Goal: Information Seeking & Learning: Learn about a topic

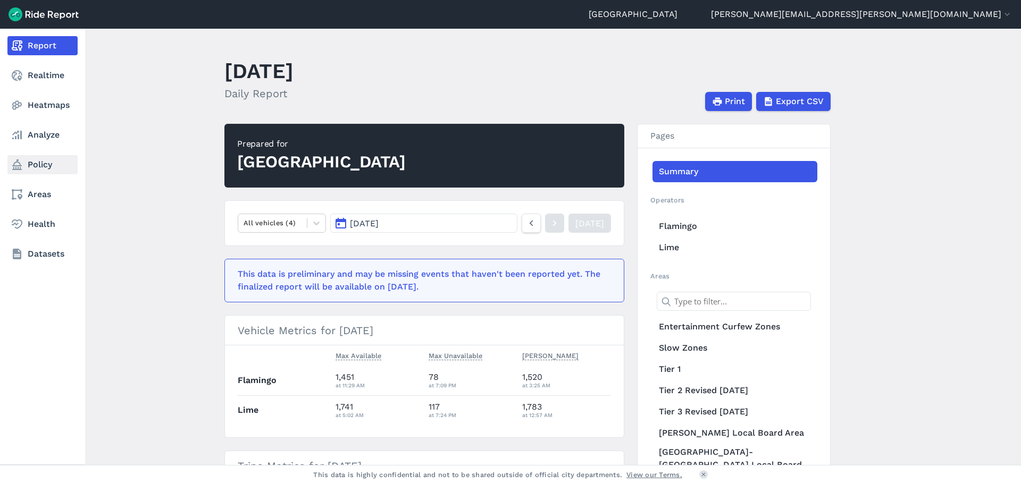
click at [29, 168] on link "Policy" at bounding box center [42, 164] width 70 height 19
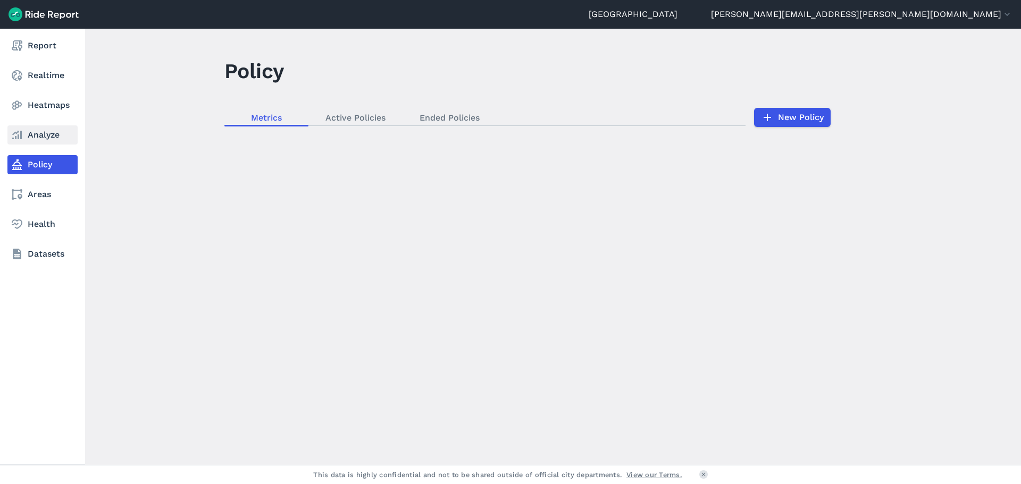
click at [37, 134] on link "Analyze" at bounding box center [42, 134] width 70 height 19
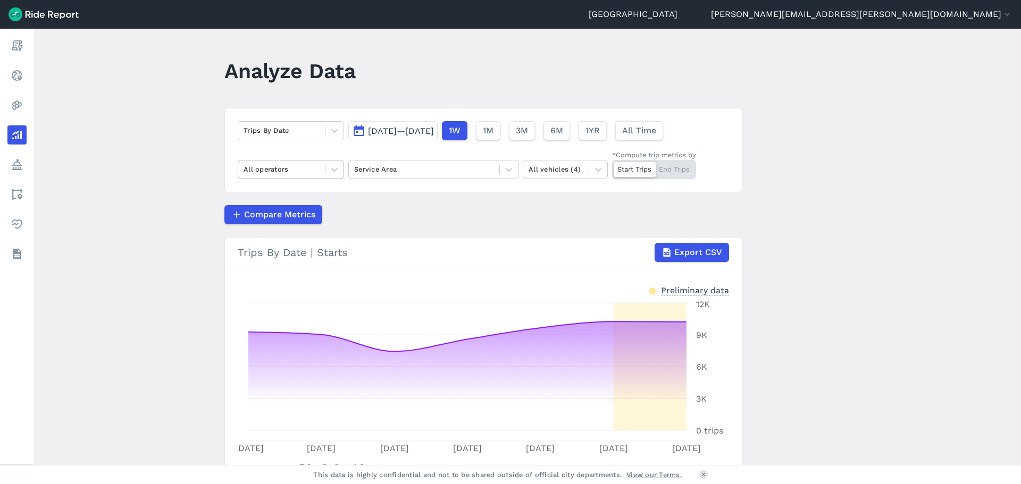
click at [294, 174] on div at bounding box center [281, 169] width 76 height 12
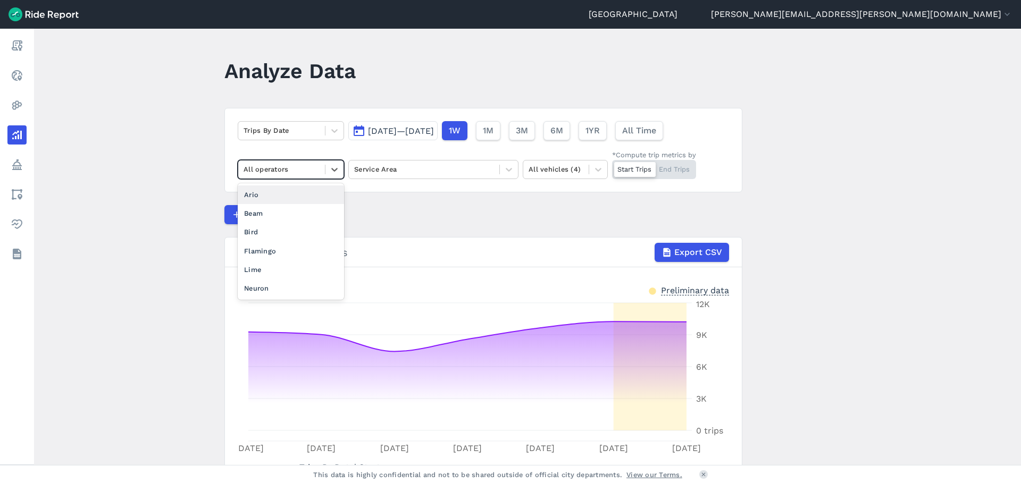
click at [214, 191] on main "Analyze Data Trips By Date [DATE]—[DATE] 1W 1M 3M 6M 1YR All Time option Ario f…" at bounding box center [527, 247] width 987 height 436
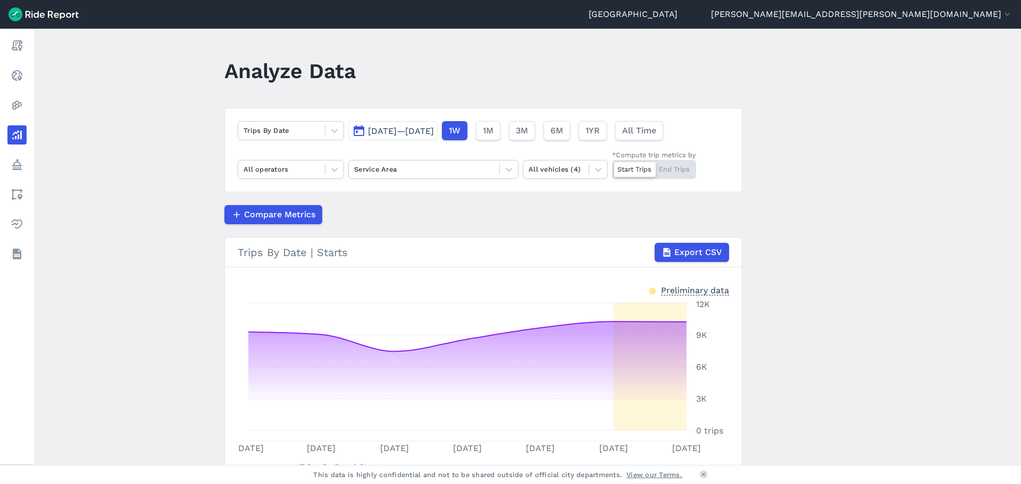
click at [253, 140] on div "Trips By Date [DATE]—[DATE] 1W 1M 3M 6M 1YR All Time All operators Service Area…" at bounding box center [483, 150] width 518 height 85
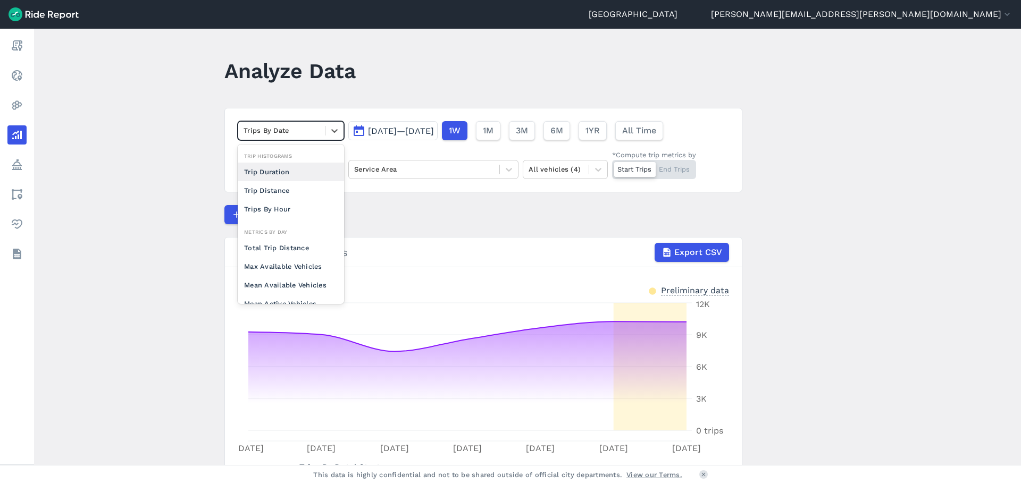
click at [253, 132] on div at bounding box center [281, 130] width 76 height 12
click at [420, 169] on div at bounding box center [424, 169] width 140 height 12
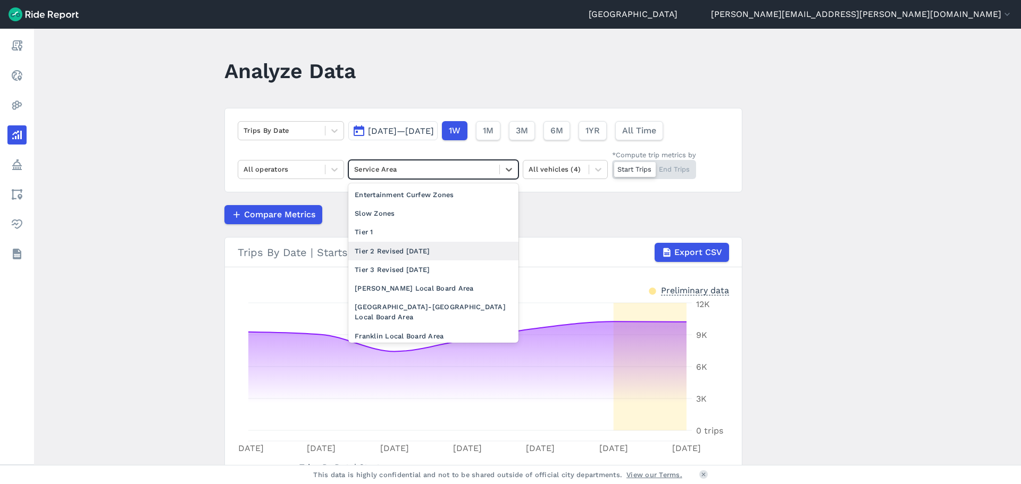
scroll to position [53, 0]
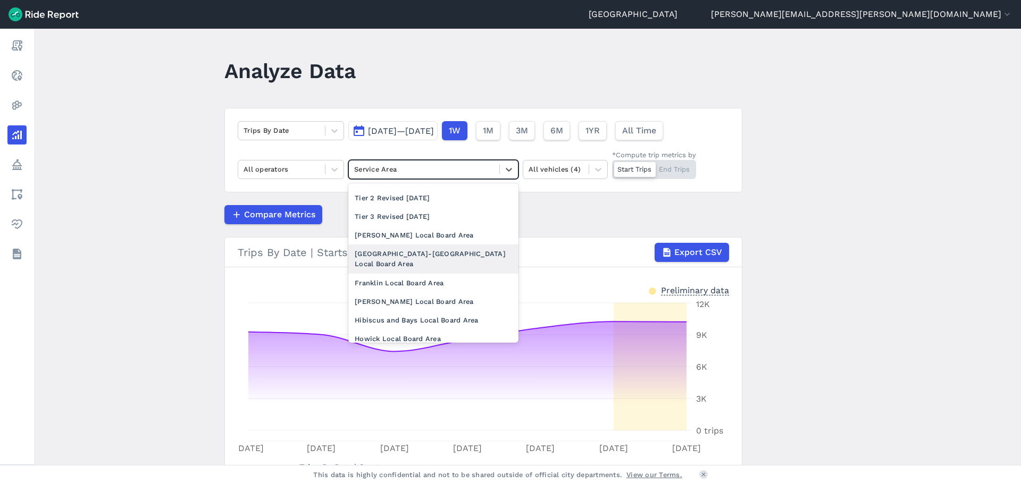
click at [412, 248] on div "[GEOGRAPHIC_DATA]-[GEOGRAPHIC_DATA] Local Board Area" at bounding box center [433, 259] width 170 height 29
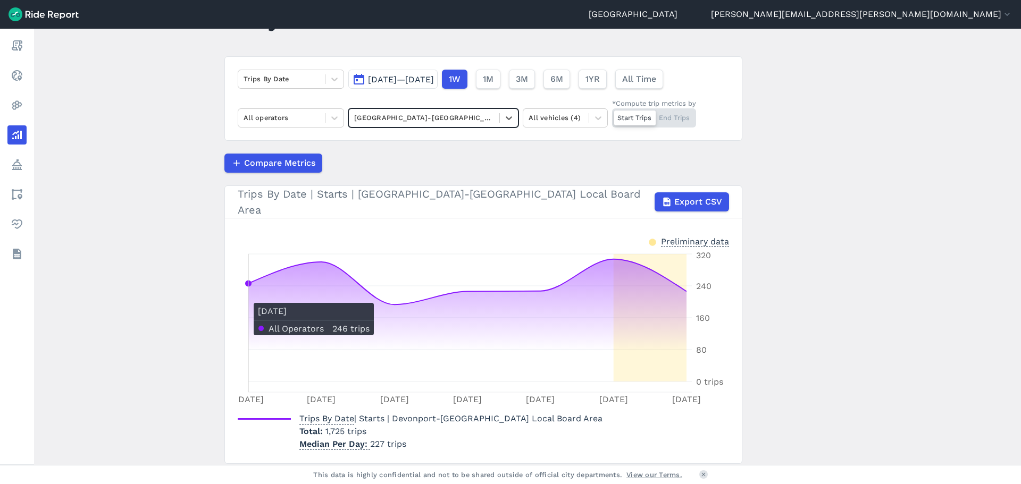
scroll to position [33, 0]
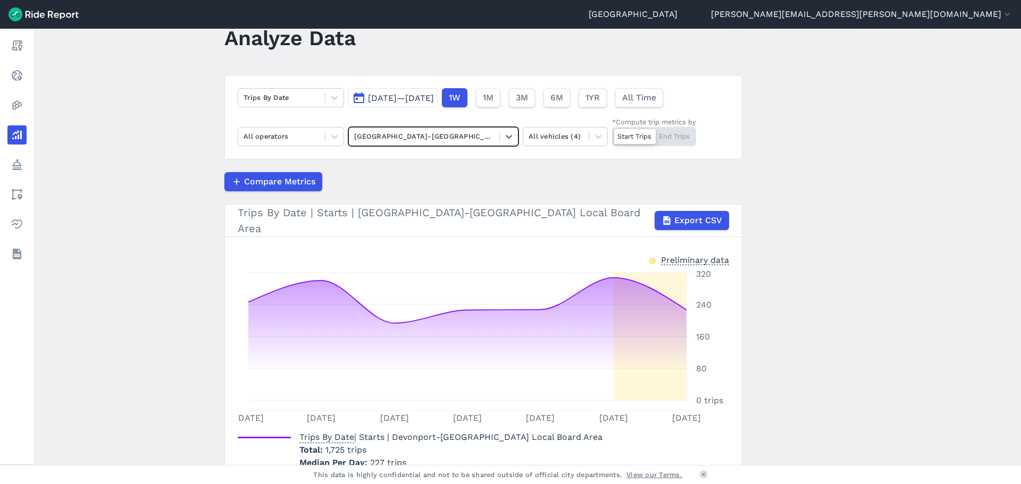
click at [434, 100] on span "[DATE]—[DATE]" at bounding box center [401, 98] width 66 height 10
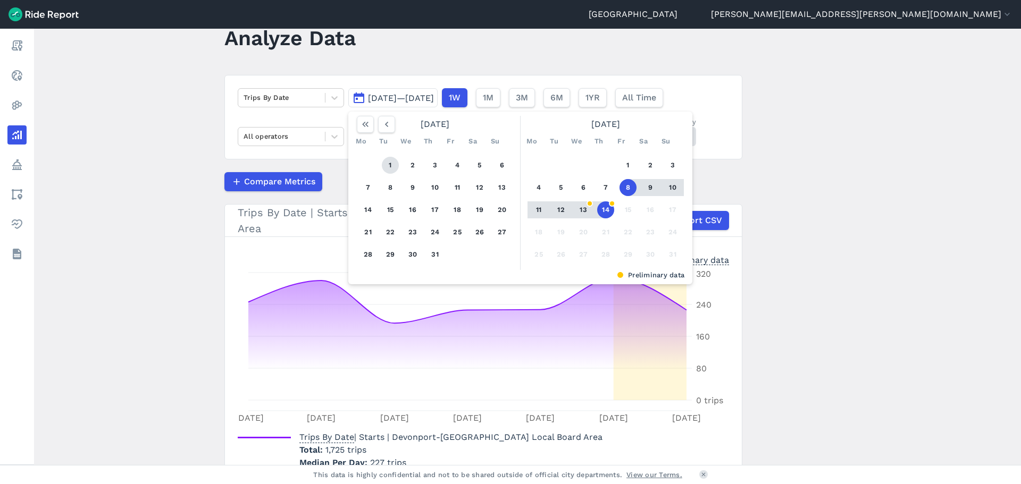
click at [393, 164] on button "1" at bounding box center [390, 165] width 17 height 17
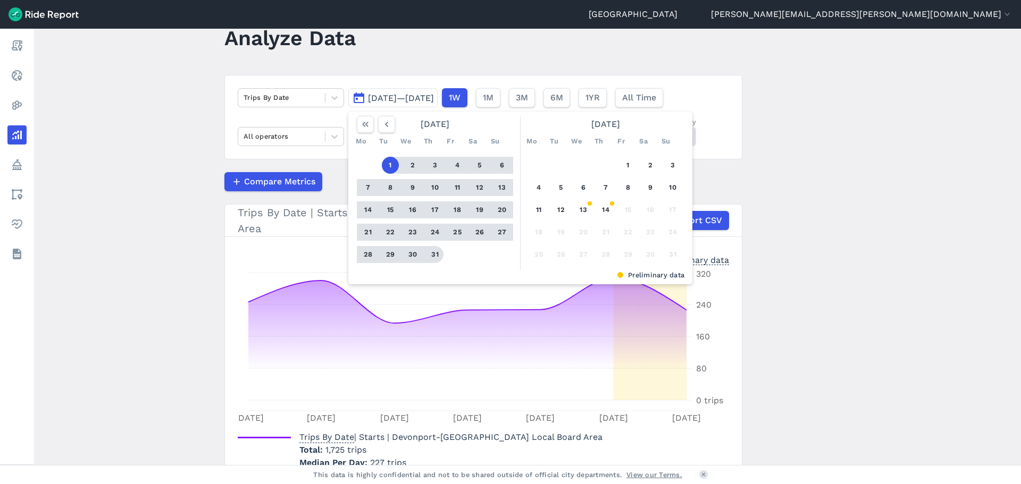
drag, startPoint x: 437, startPoint y: 255, endPoint x: 435, endPoint y: 262, distance: 7.2
click at [436, 254] on button "31" at bounding box center [434, 254] width 17 height 17
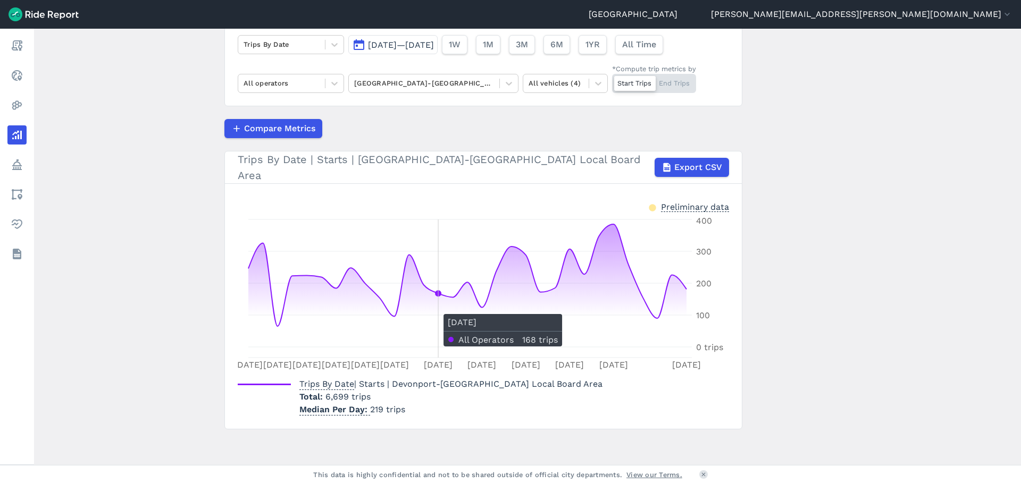
scroll to position [33, 0]
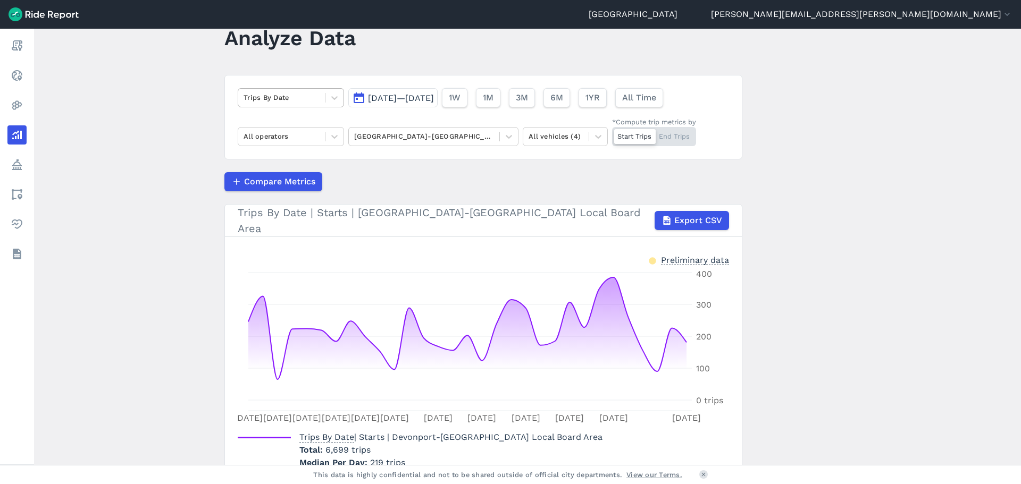
click at [302, 93] on div at bounding box center [281, 97] width 76 height 12
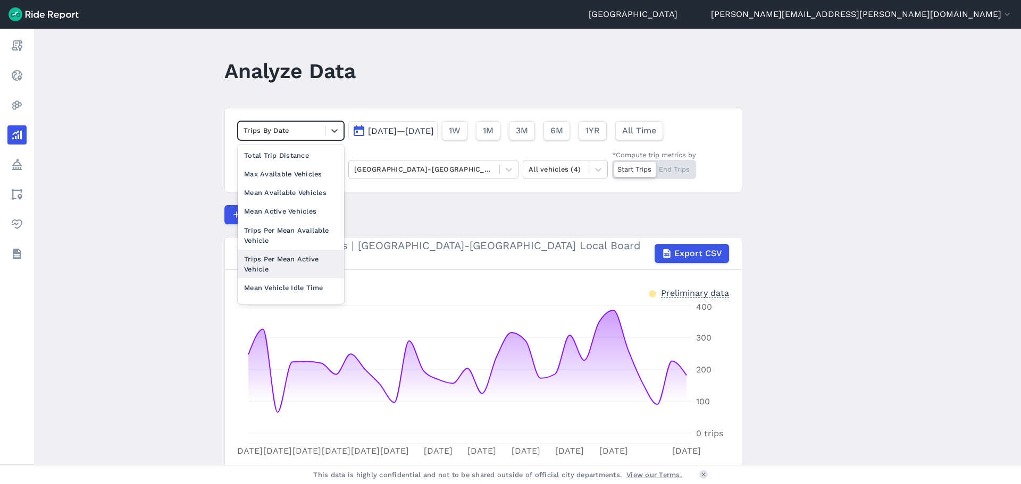
scroll to position [0, 0]
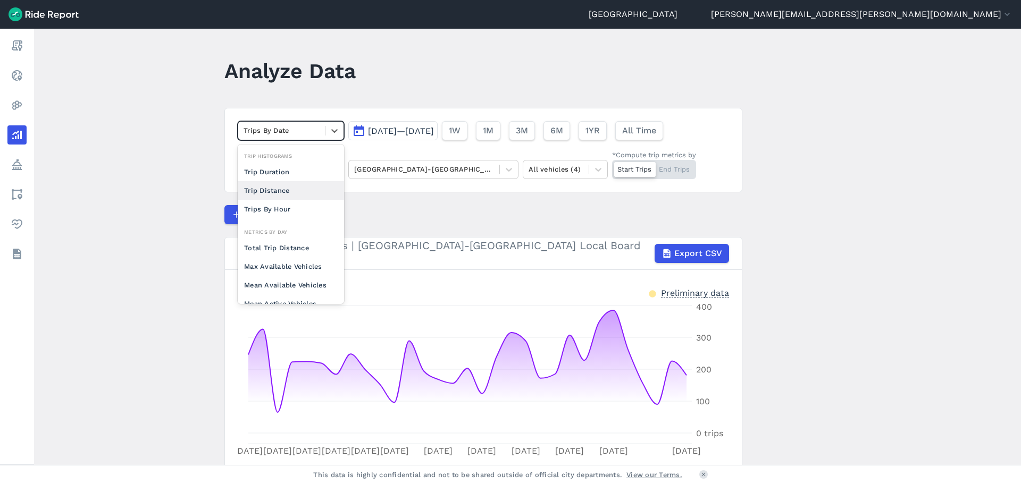
click at [294, 194] on div "Trip Distance" at bounding box center [291, 190] width 106 height 19
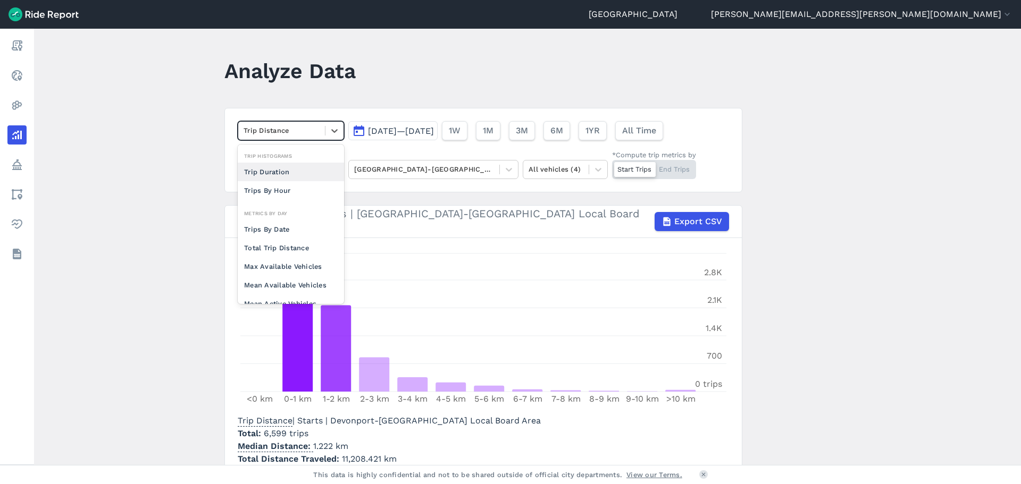
click at [298, 136] on div at bounding box center [281, 130] width 76 height 12
click at [293, 226] on div "Trips By Date" at bounding box center [291, 229] width 106 height 19
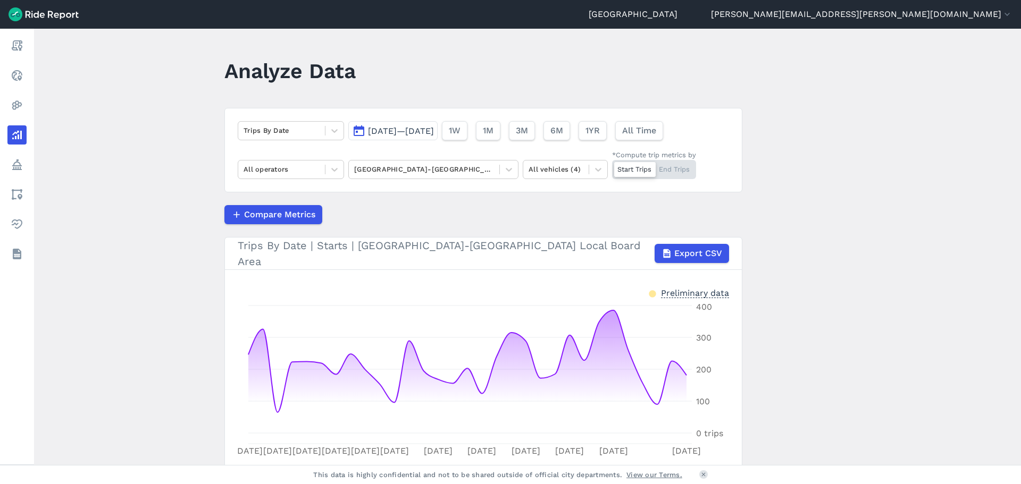
click at [434, 131] on span "Jul 1, 2025—Jul 31, 2025" at bounding box center [401, 131] width 66 height 10
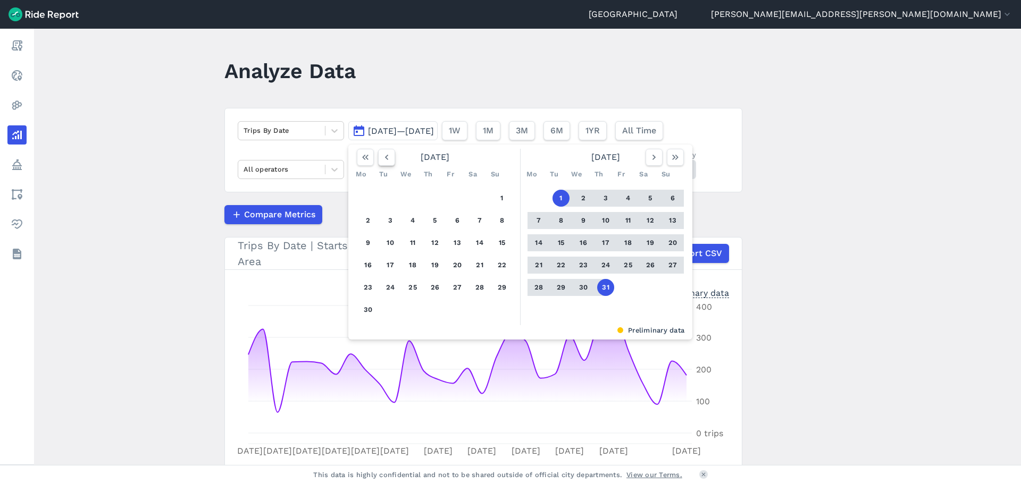
click at [384, 161] on icon "button" at bounding box center [386, 157] width 11 height 11
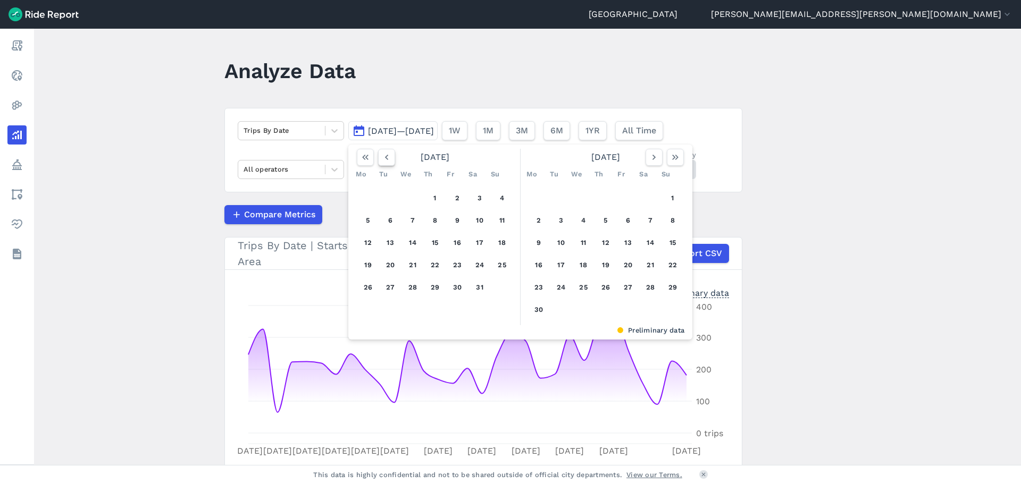
click at [384, 161] on icon "button" at bounding box center [386, 157] width 11 height 11
click at [392, 199] on button "1" at bounding box center [390, 198] width 17 height 17
click at [645, 156] on button "button" at bounding box center [653, 157] width 17 height 17
click at [654, 159] on icon "button" at bounding box center [653, 157] width 11 height 11
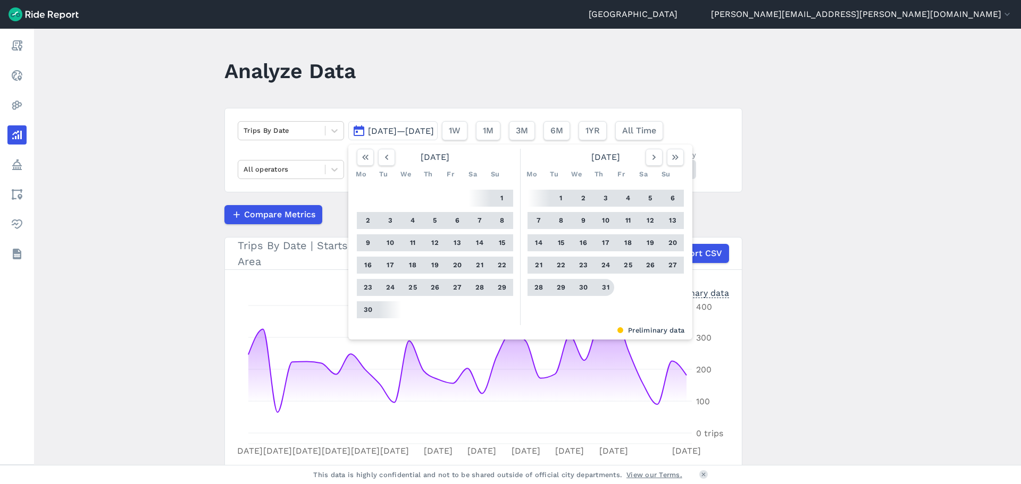
drag, startPoint x: 603, startPoint y: 282, endPoint x: 644, endPoint y: 282, distance: 41.5
click at [603, 283] on button "31" at bounding box center [605, 287] width 17 height 17
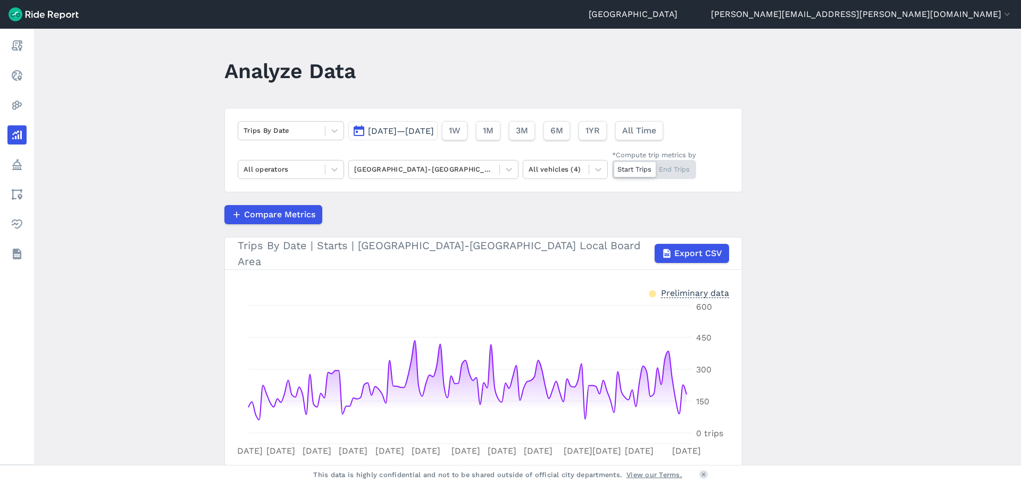
click at [434, 132] on span "Apr 1, 2025—Jul 31, 2025" at bounding box center [401, 131] width 66 height 10
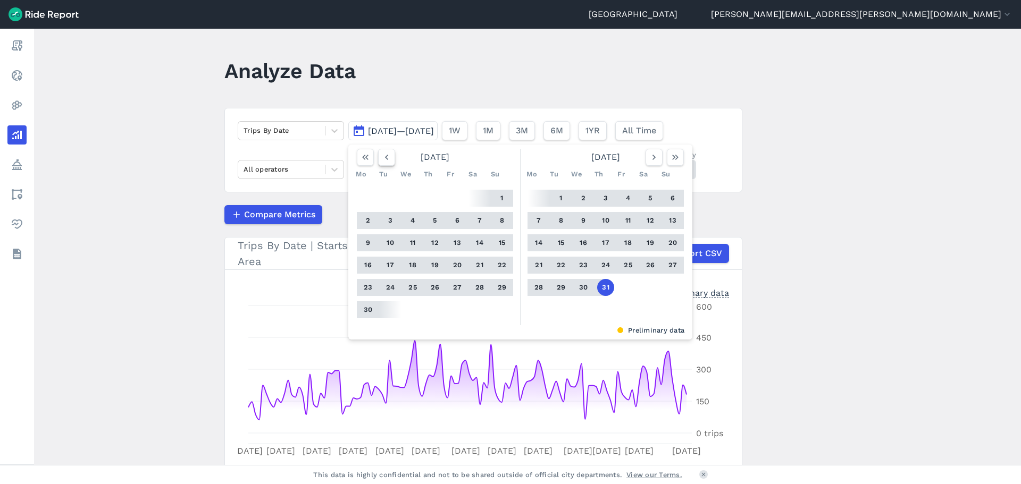
click at [385, 157] on use "button" at bounding box center [386, 157] width 3 height 5
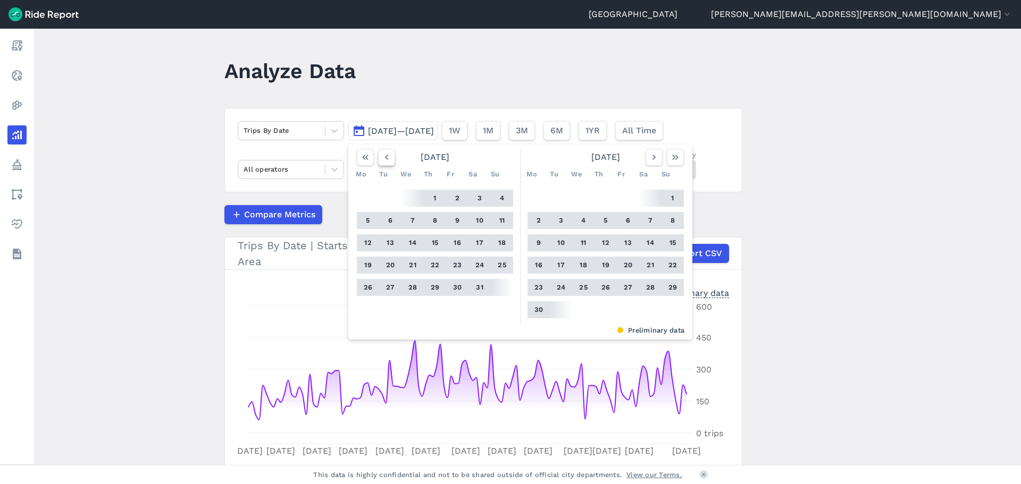
click at [385, 158] on use "button" at bounding box center [386, 157] width 3 height 5
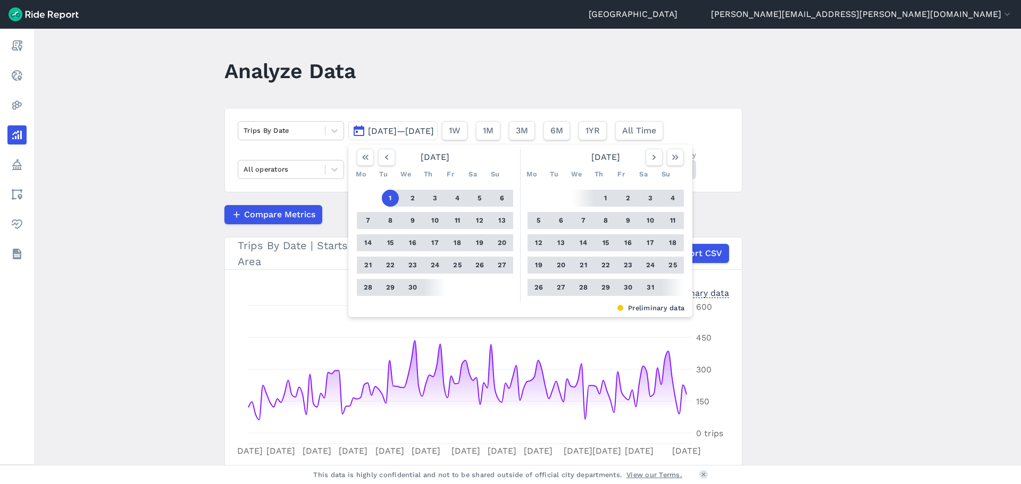
click at [382, 200] on button "1" at bounding box center [390, 198] width 17 height 17
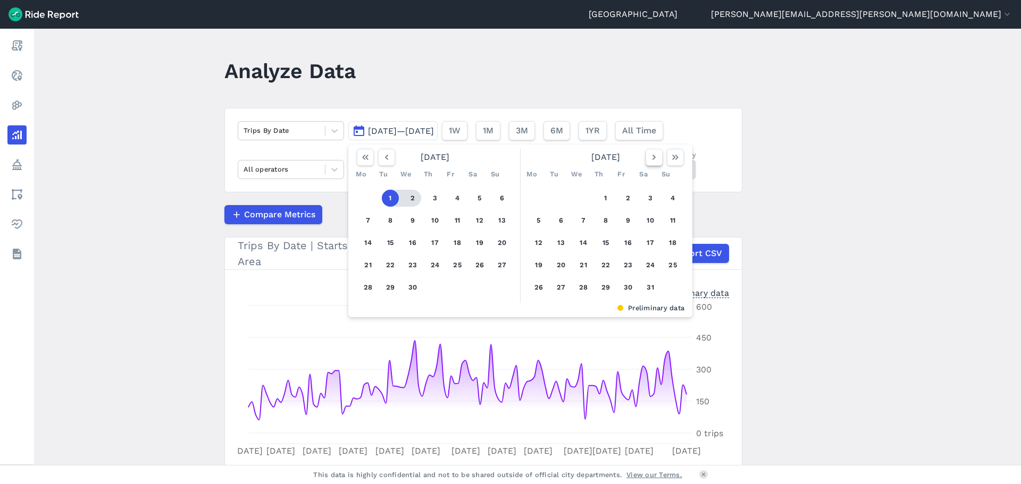
click at [655, 157] on icon "button" at bounding box center [653, 157] width 11 height 11
click at [390, 156] on button "button" at bounding box center [386, 157] width 17 height 17
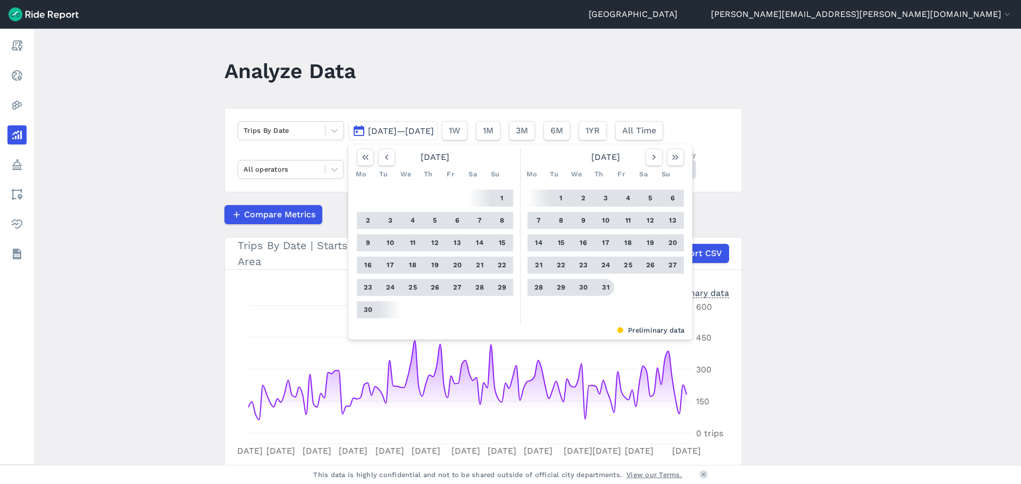
click at [599, 287] on button "31" at bounding box center [605, 287] width 17 height 17
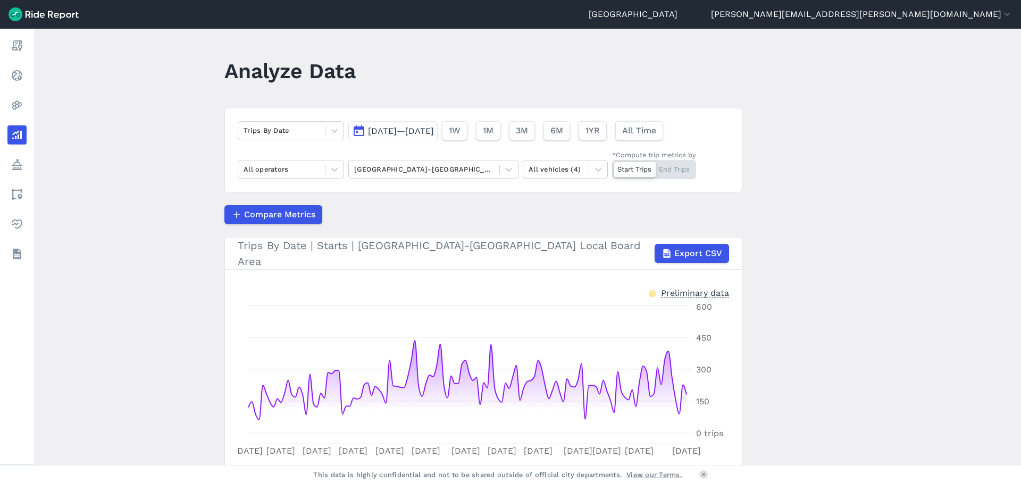
scroll to position [86, 0]
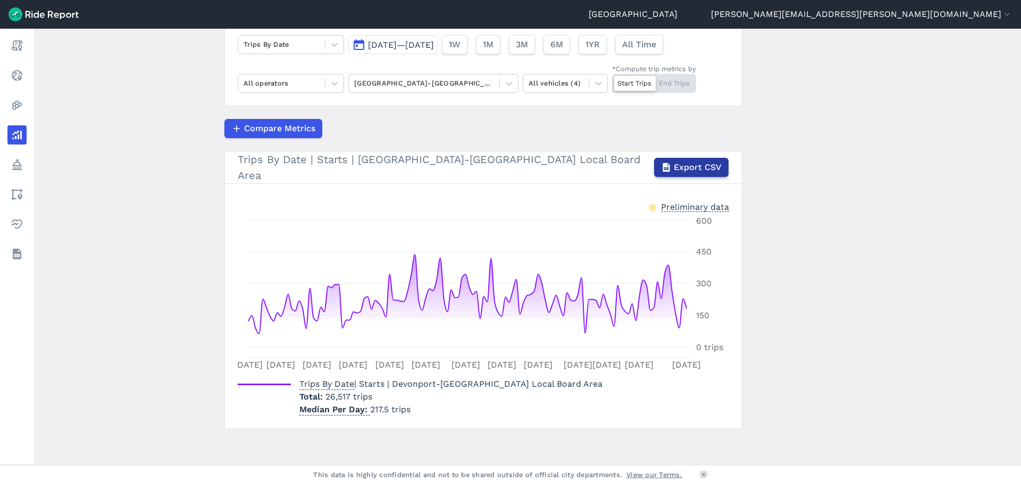
click at [701, 170] on span "Export CSV" at bounding box center [697, 167] width 48 height 13
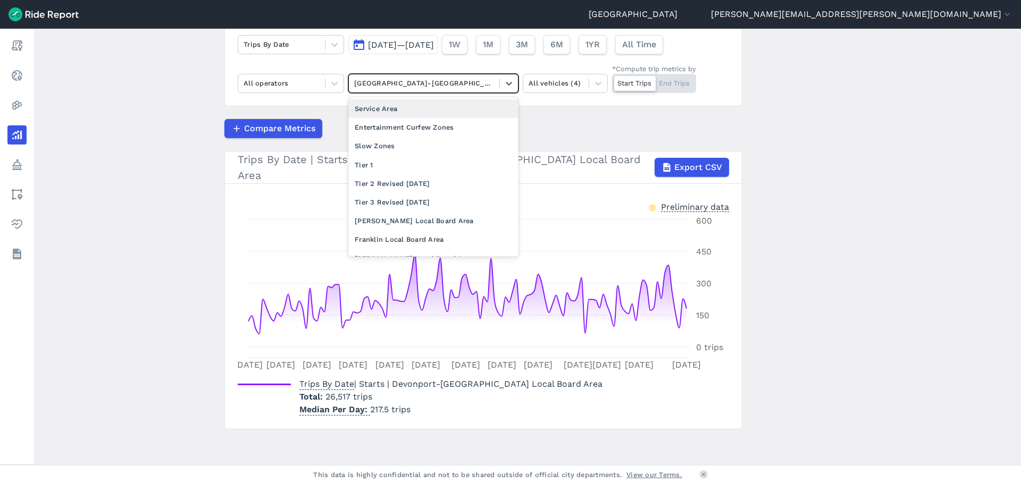
click at [418, 86] on div at bounding box center [424, 83] width 140 height 12
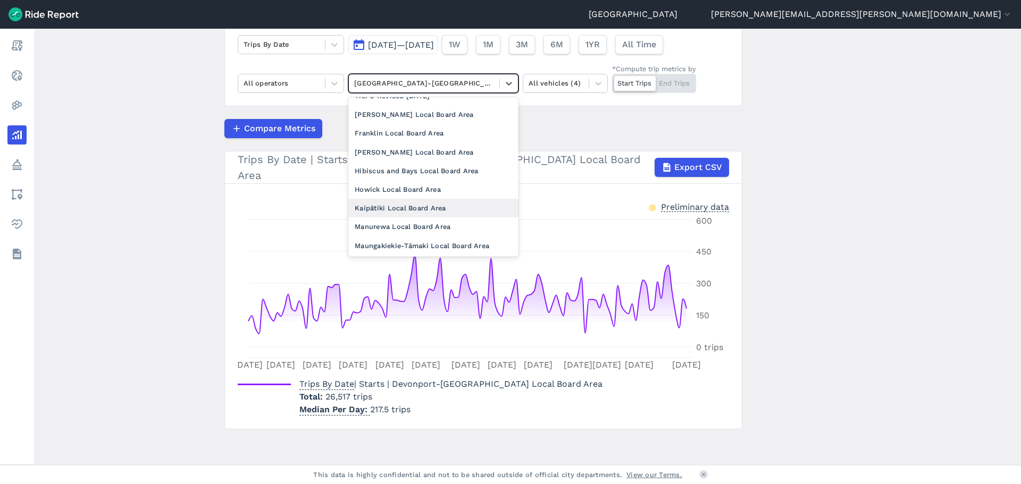
click at [458, 206] on div "Kaipātiki Local Board Area" at bounding box center [433, 208] width 170 height 19
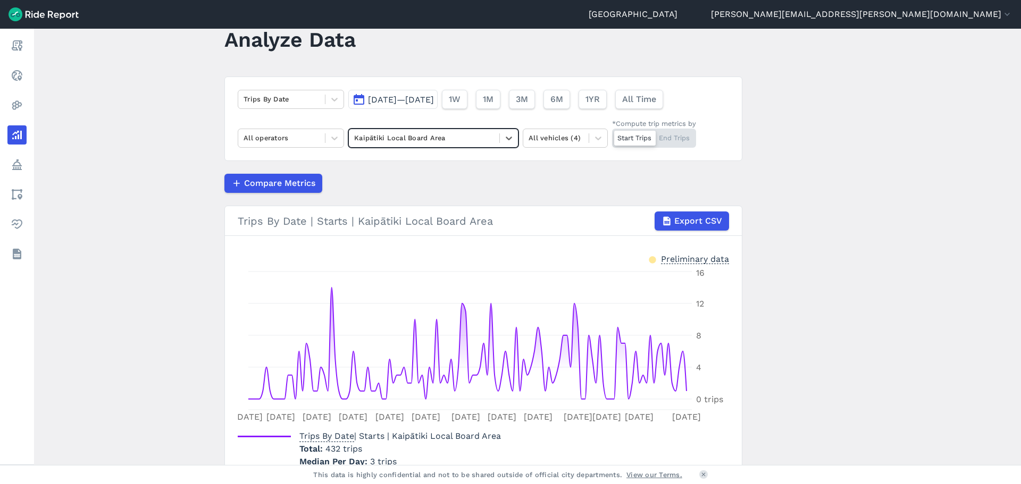
scroll to position [86, 0]
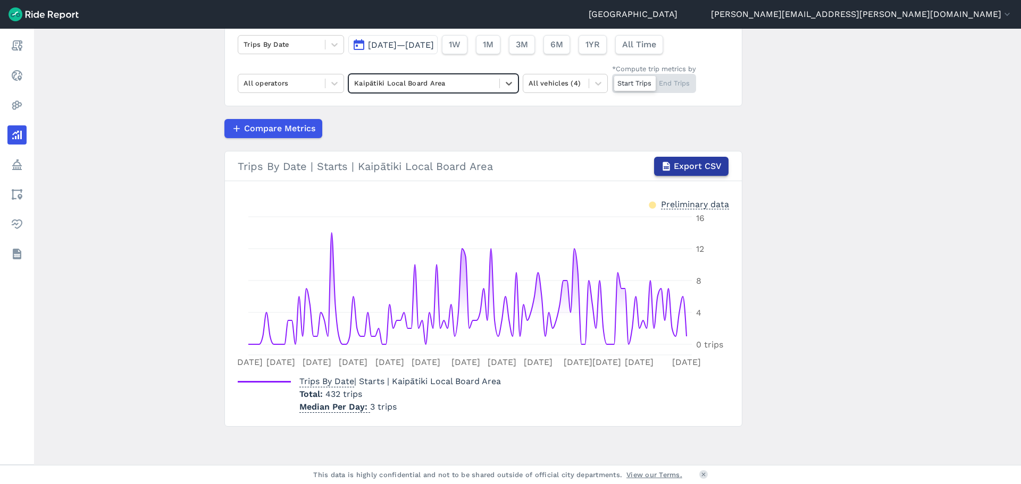
click at [667, 168] on icon "button" at bounding box center [666, 166] width 11 height 11
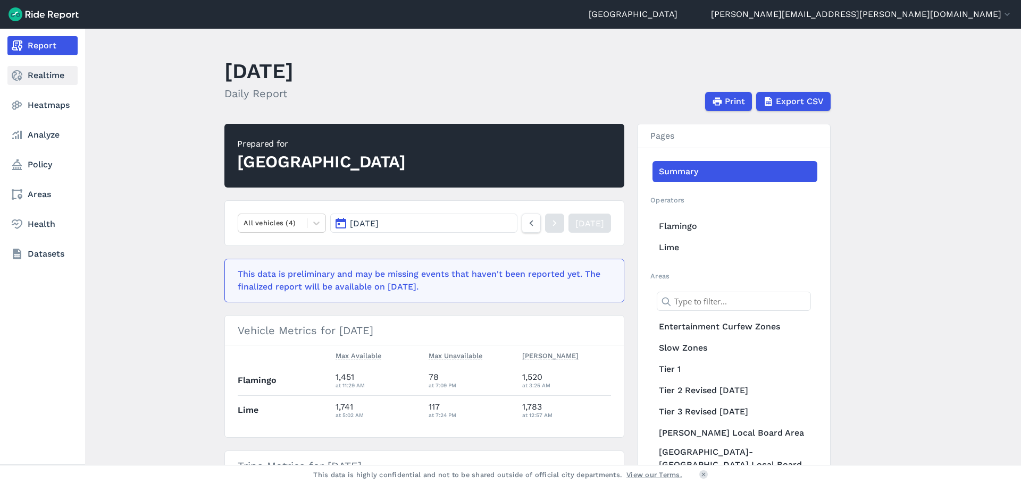
click at [21, 77] on use at bounding box center [17, 75] width 11 height 11
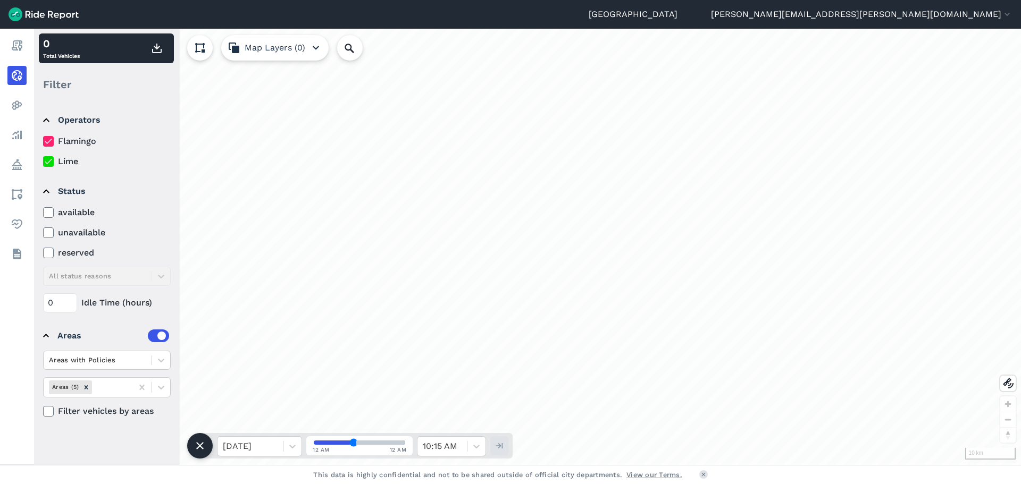
click at [306, 48] on button "Map Layers (0)" at bounding box center [274, 48] width 107 height 26
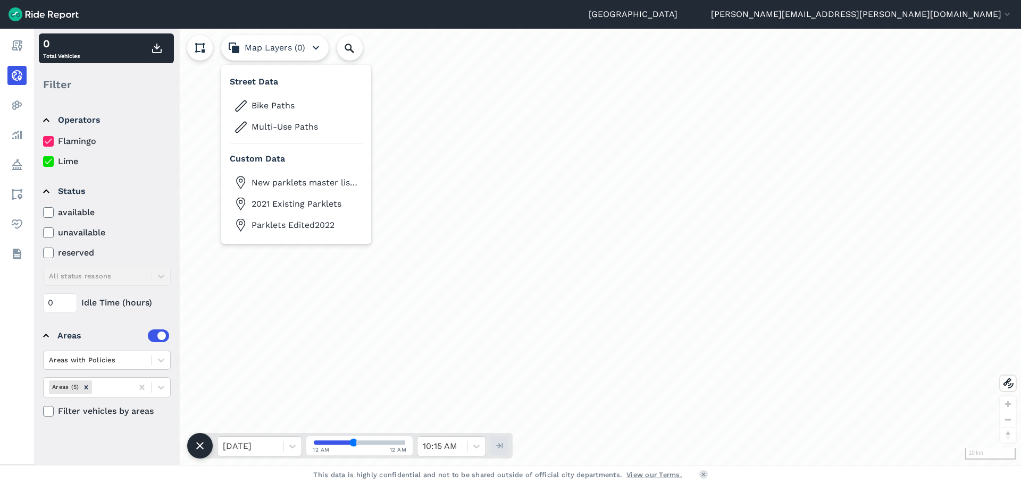
click at [289, 285] on div "loading" at bounding box center [527, 247] width 987 height 436
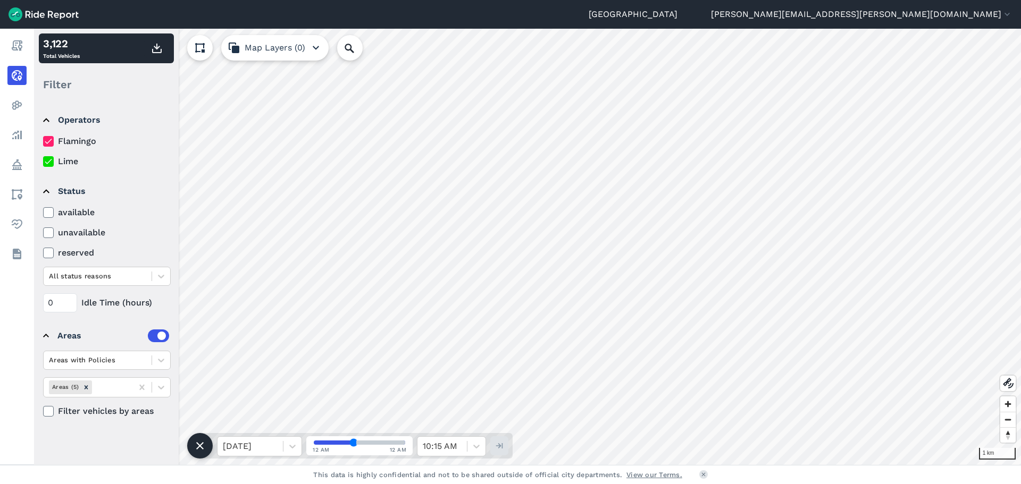
click at [288, 56] on button "Map Layers (0)" at bounding box center [274, 48] width 107 height 26
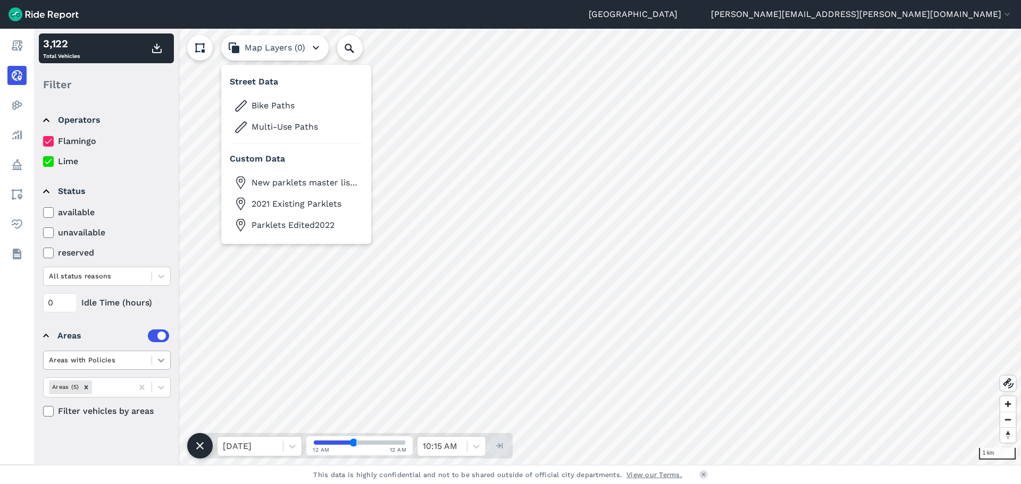
click at [161, 359] on icon at bounding box center [161, 360] width 11 height 11
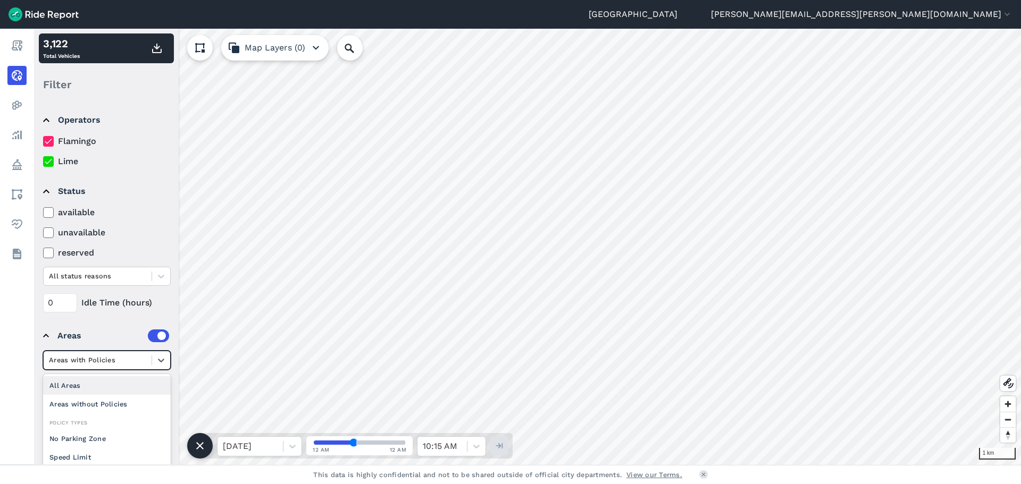
scroll to position [12, 0]
click at [163, 367] on div at bounding box center [161, 360] width 18 height 18
click at [159, 387] on icon at bounding box center [161, 388] width 6 height 4
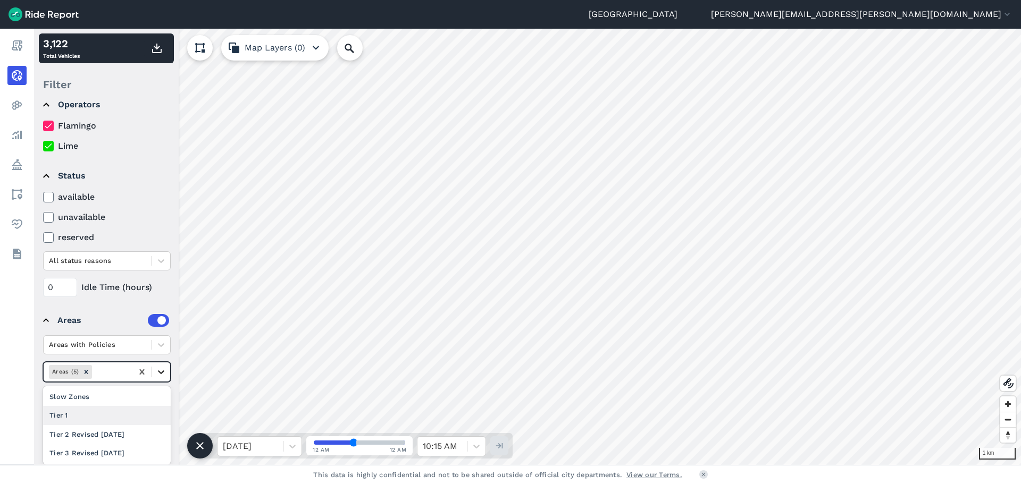
click at [163, 372] on div "Areas with Policies option Tier 1 focused, 3 of 5. 5 results available. Use Up …" at bounding box center [107, 368] width 128 height 67
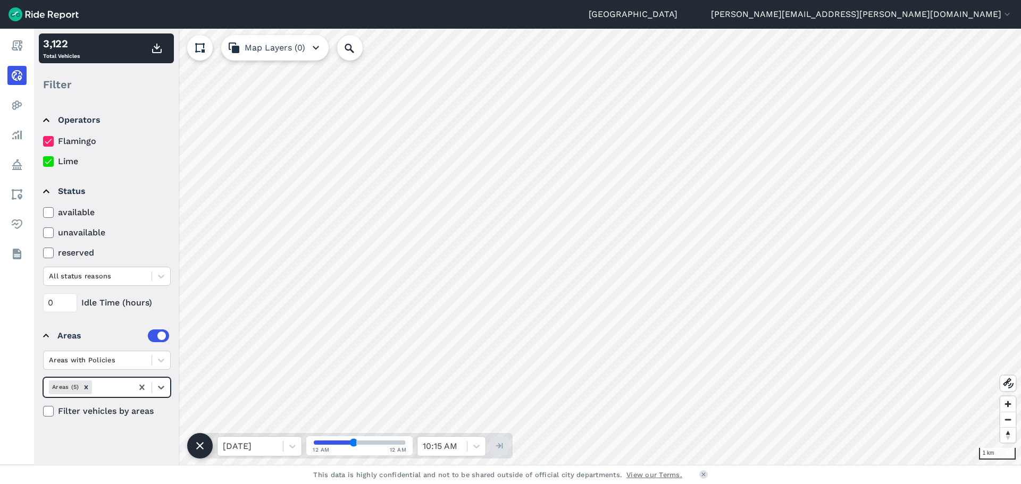
click at [277, 50] on button "Map Layers (0)" at bounding box center [274, 48] width 107 height 26
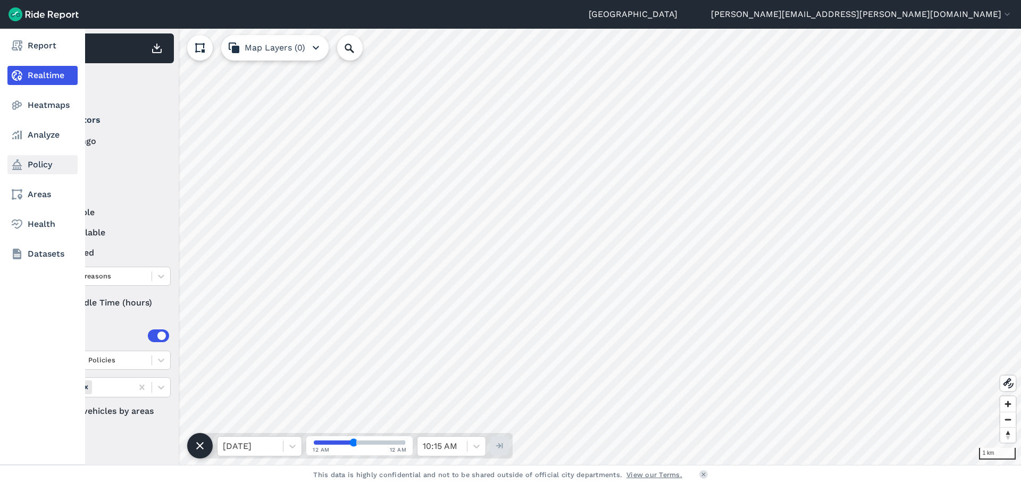
click at [43, 166] on link "Policy" at bounding box center [42, 164] width 70 height 19
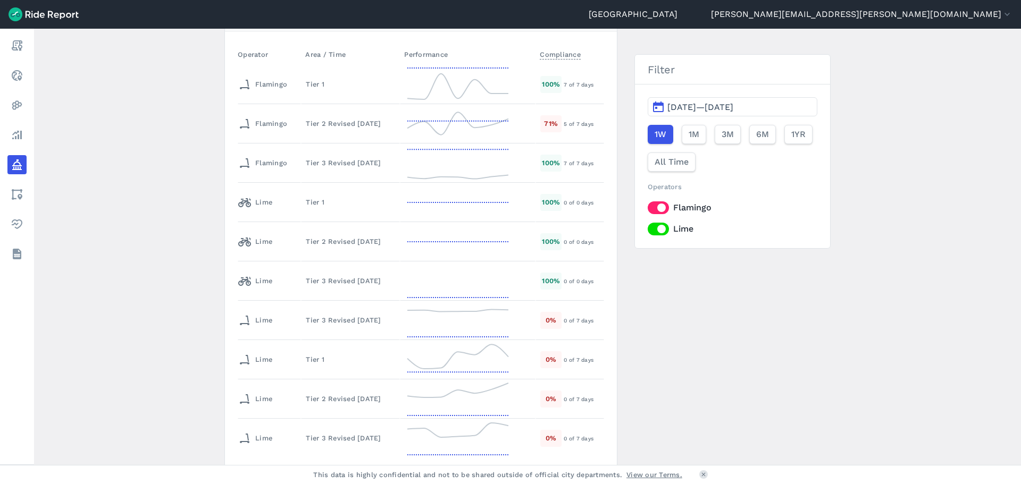
scroll to position [317, 0]
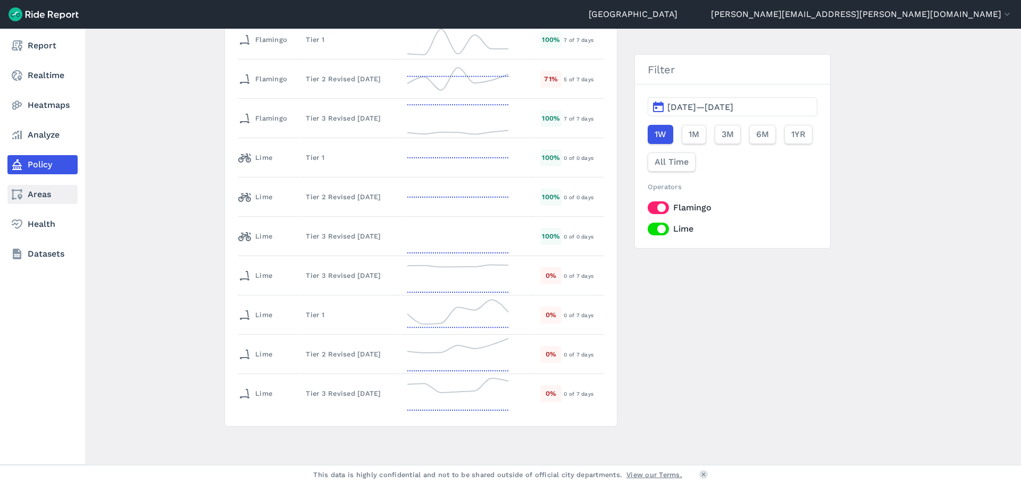
click at [19, 197] on use at bounding box center [17, 194] width 11 height 11
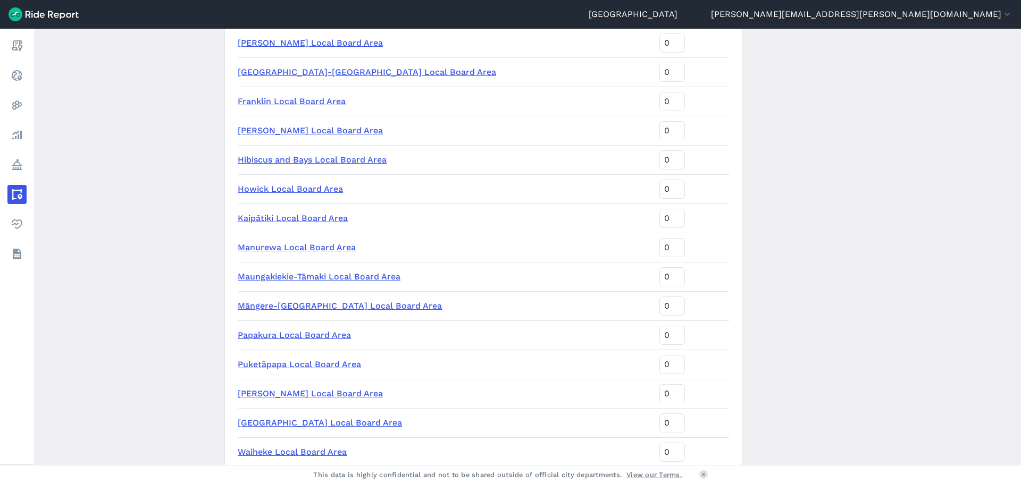
scroll to position [186, 0]
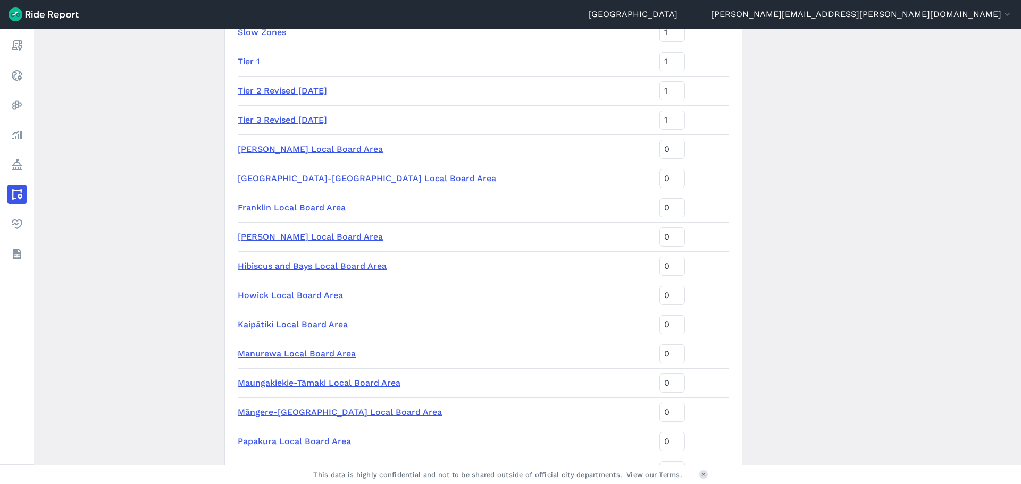
click at [378, 180] on link "[GEOGRAPHIC_DATA]-[GEOGRAPHIC_DATA] Local Board Area" at bounding box center [367, 178] width 258 height 10
